Goal: Information Seeking & Learning: Understand process/instructions

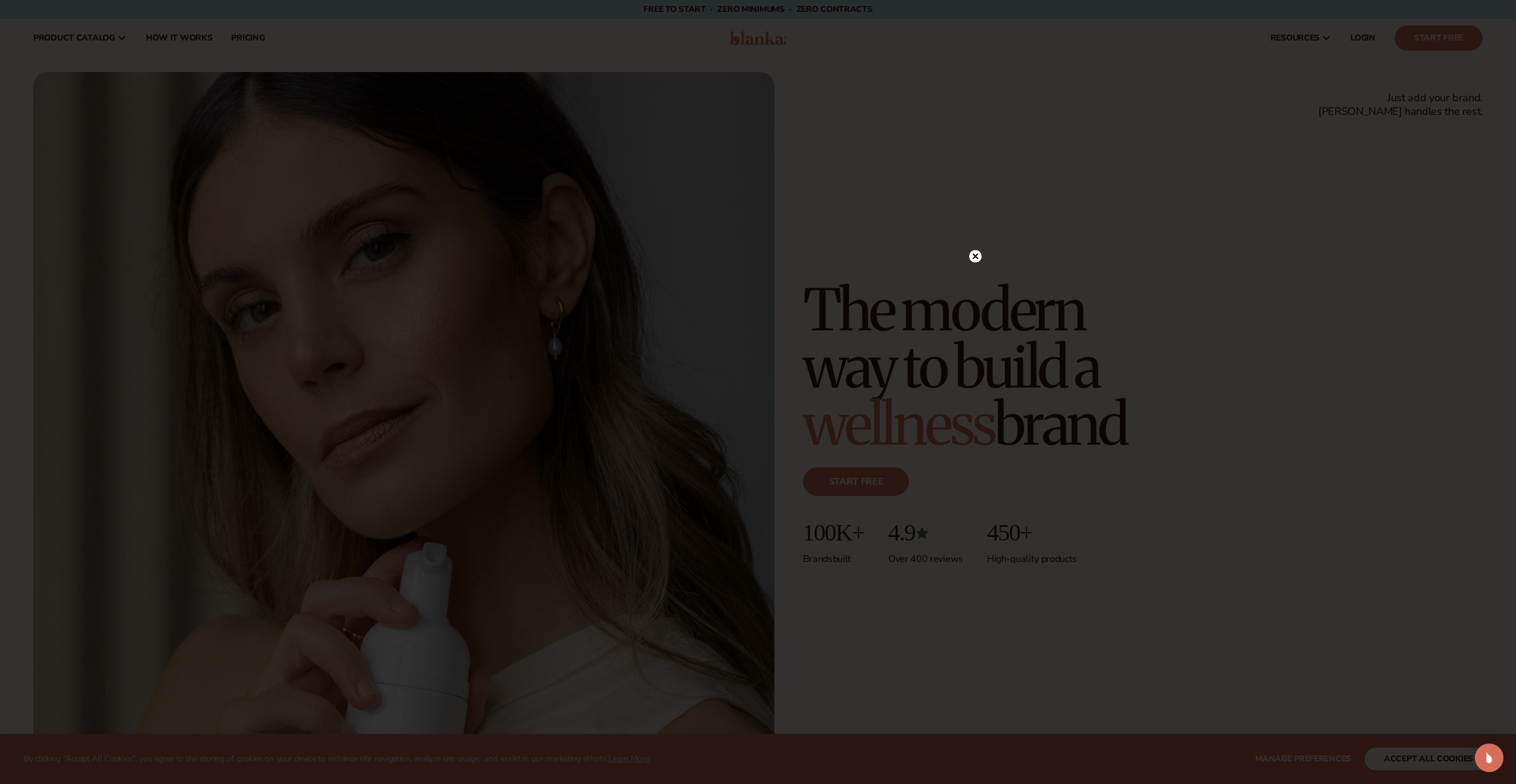
click at [978, 254] on circle at bounding box center [975, 256] width 12 height 12
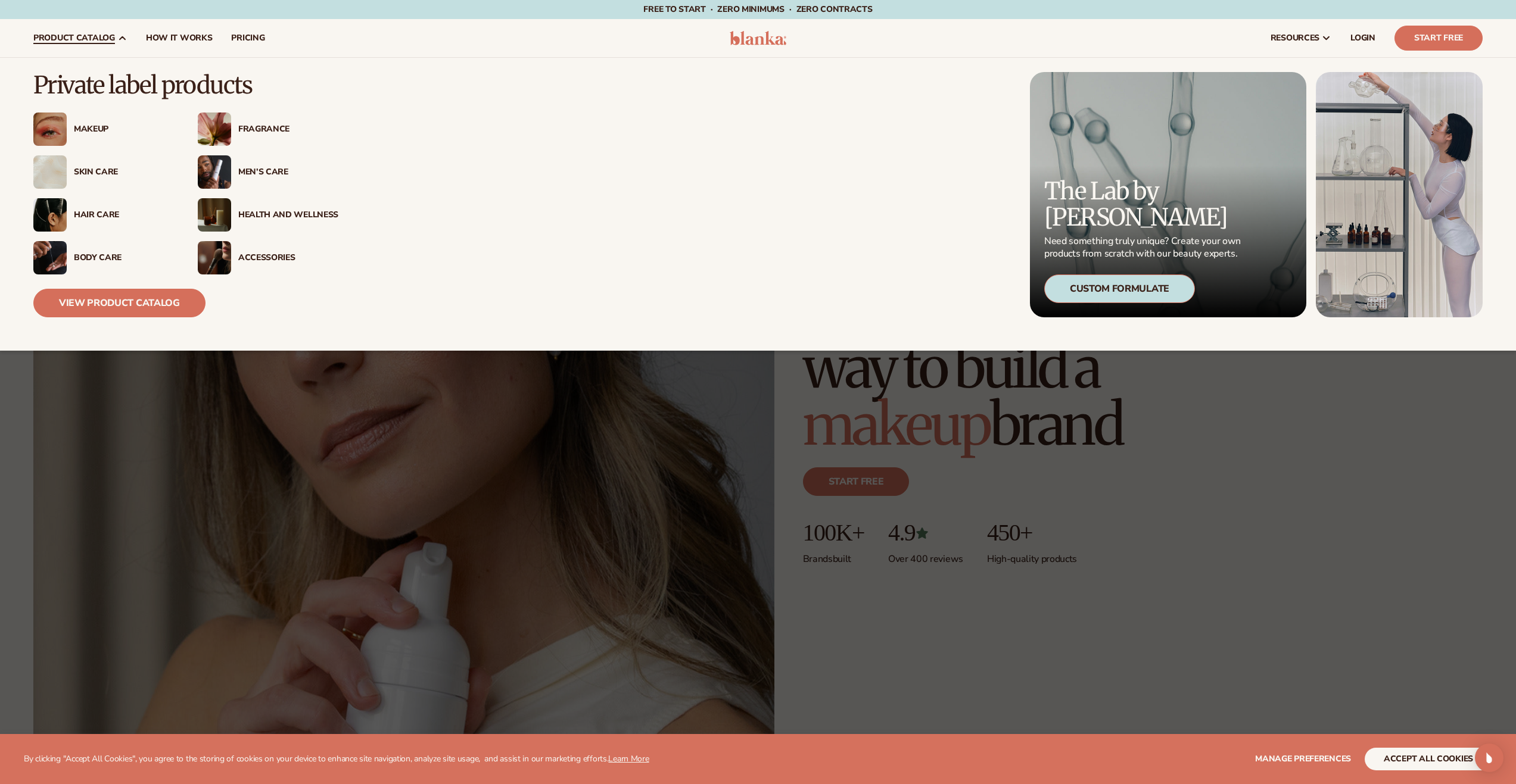
click at [102, 170] on div "Skin Care" at bounding box center [124, 172] width 100 height 10
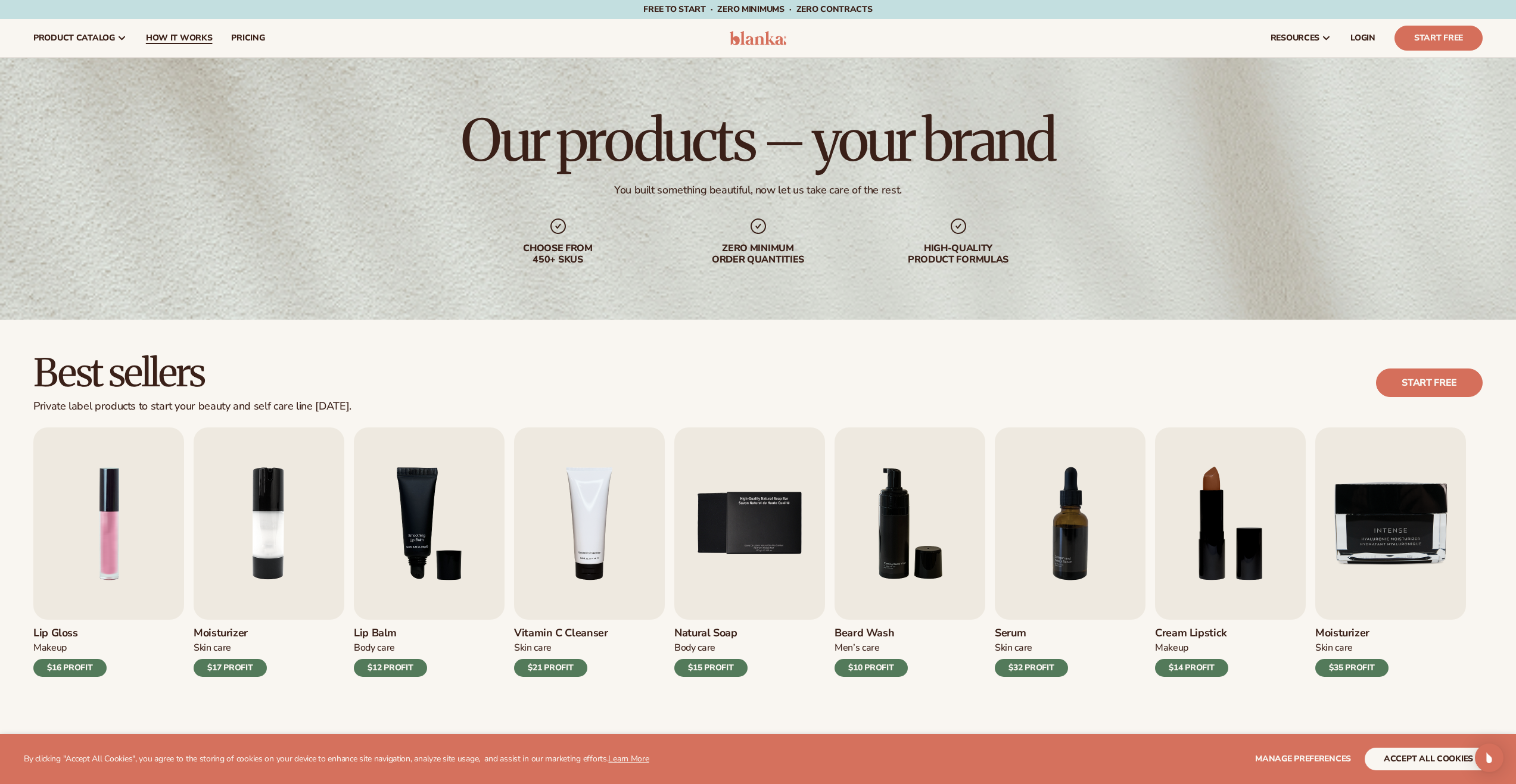
click at [192, 38] on span "How It Works" at bounding box center [179, 39] width 67 height 10
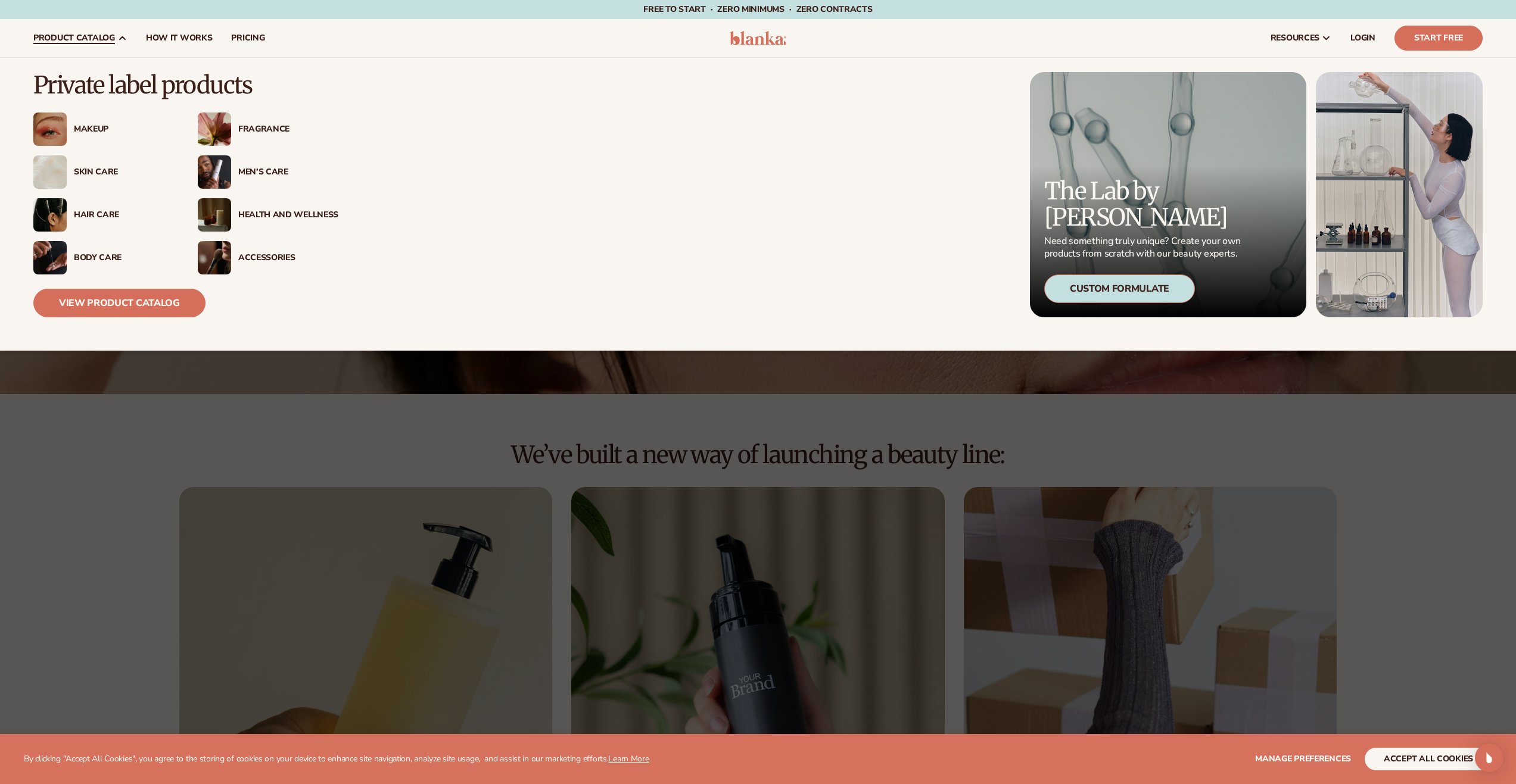
click at [96, 122] on div "Makeup" at bounding box center [103, 129] width 140 height 34
